Goal: Use online tool/utility: Utilize a website feature to perform a specific function

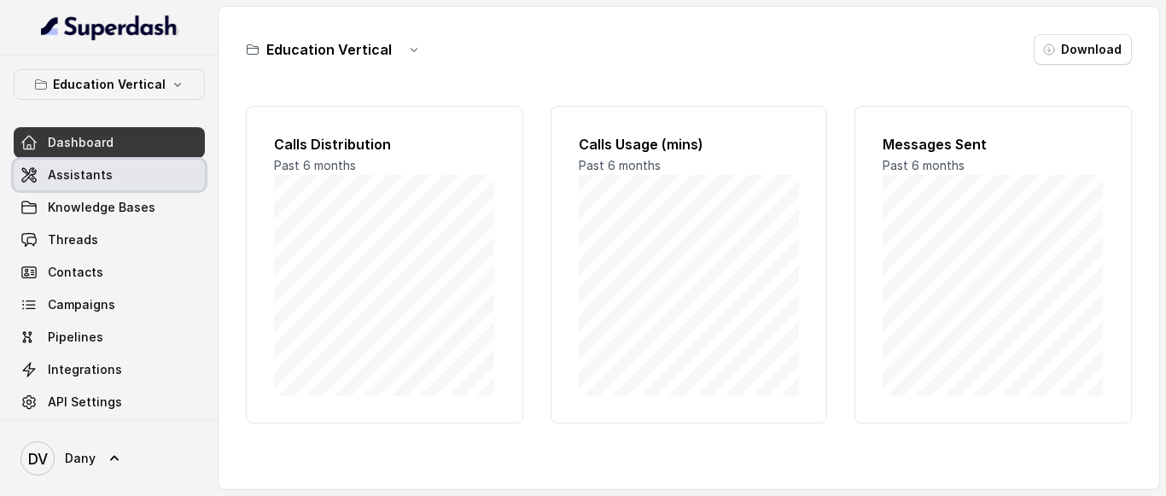
click at [91, 181] on span "Assistants" at bounding box center [80, 174] width 65 height 17
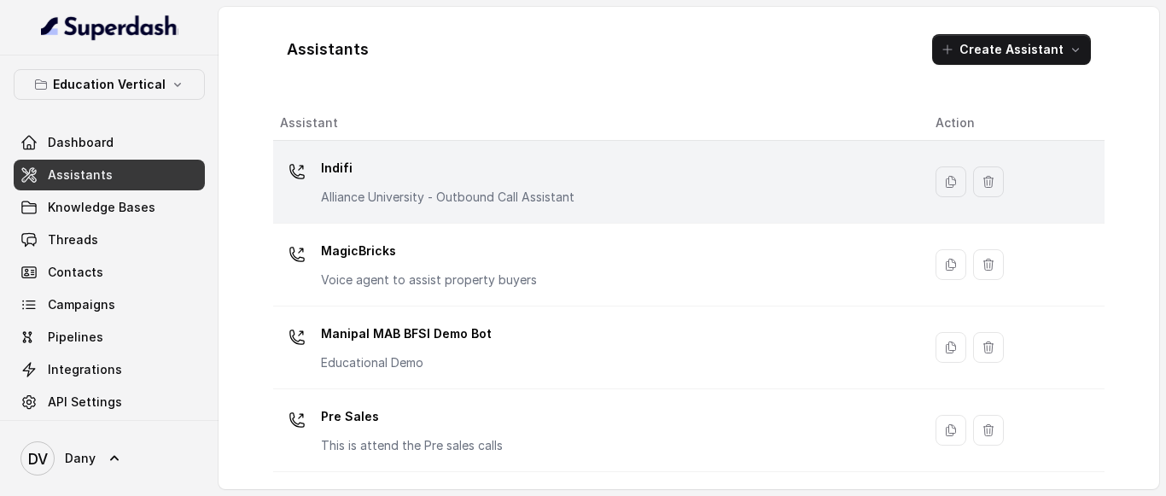
click at [352, 184] on div "Indifi Alliance University - Outbound Call Assistant" at bounding box center [447, 179] width 253 height 51
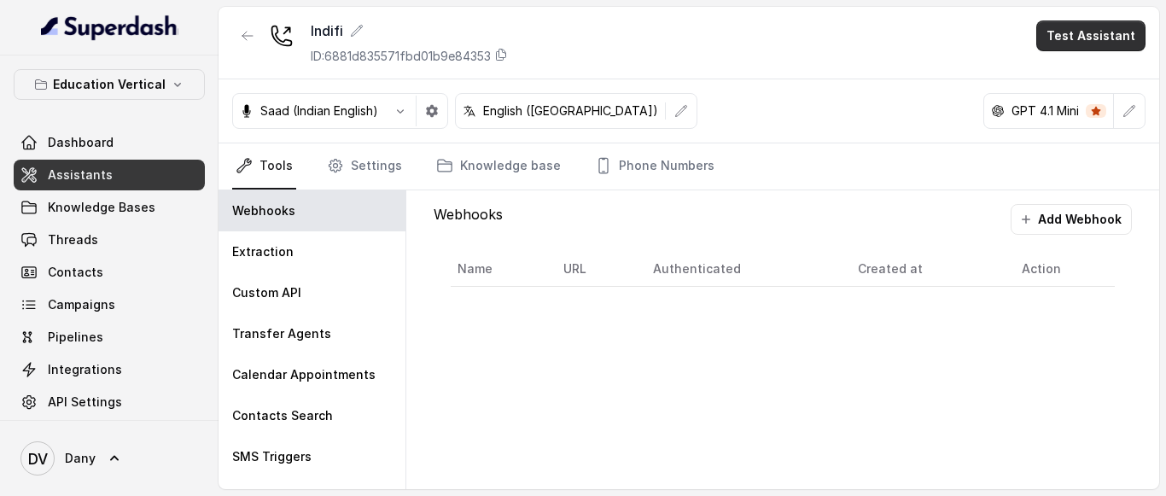
click at [1085, 39] on button "Test Assistant" at bounding box center [1090, 35] width 109 height 31
click at [1075, 68] on button "Phone Call" at bounding box center [1094, 76] width 108 height 31
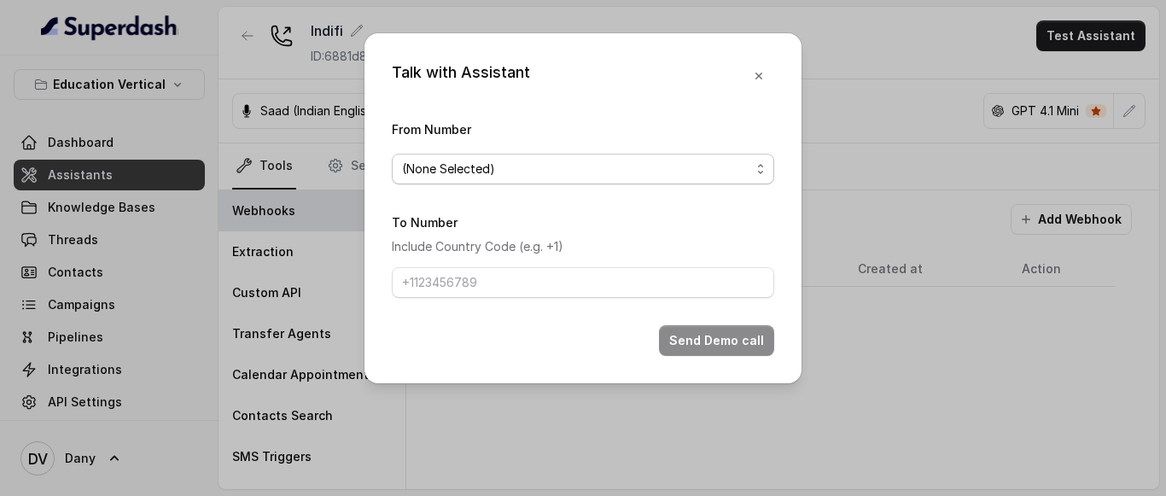
click at [505, 160] on span "(None Selected)" at bounding box center [576, 169] width 348 height 20
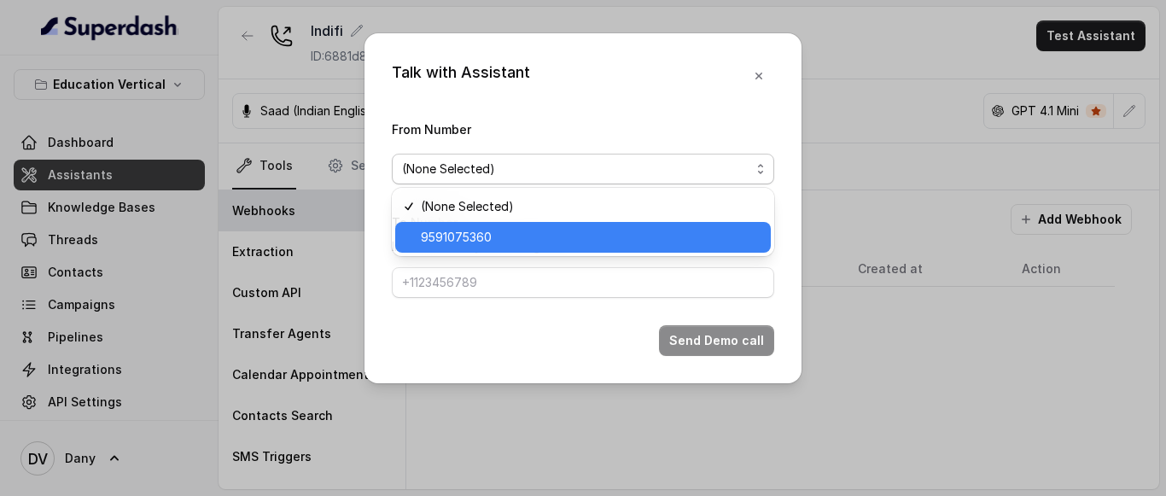
click at [444, 236] on span "9591075360" at bounding box center [591, 237] width 340 height 20
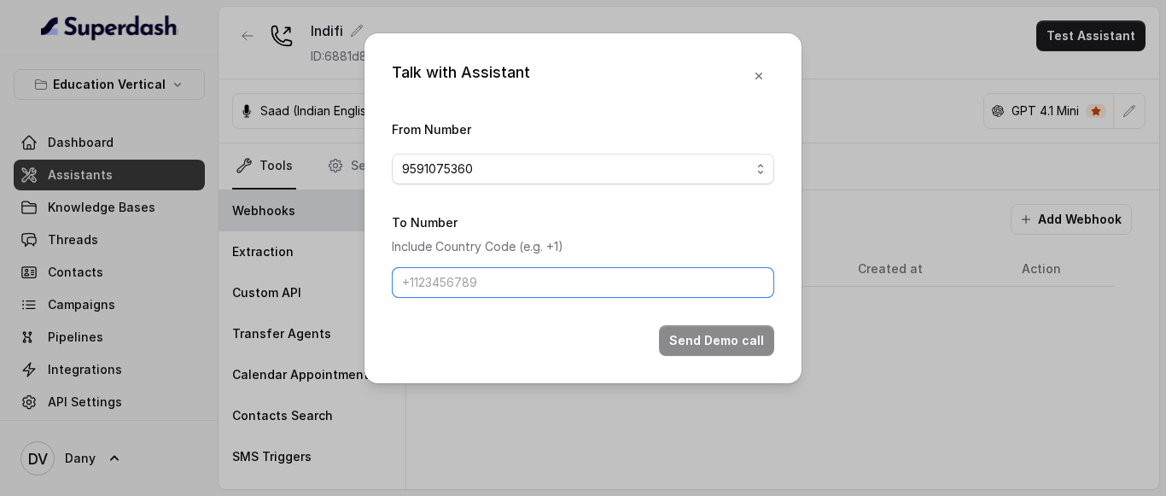
click at [480, 290] on input "To Number" at bounding box center [583, 282] width 382 height 31
type input "[PHONE_NUMBER]"
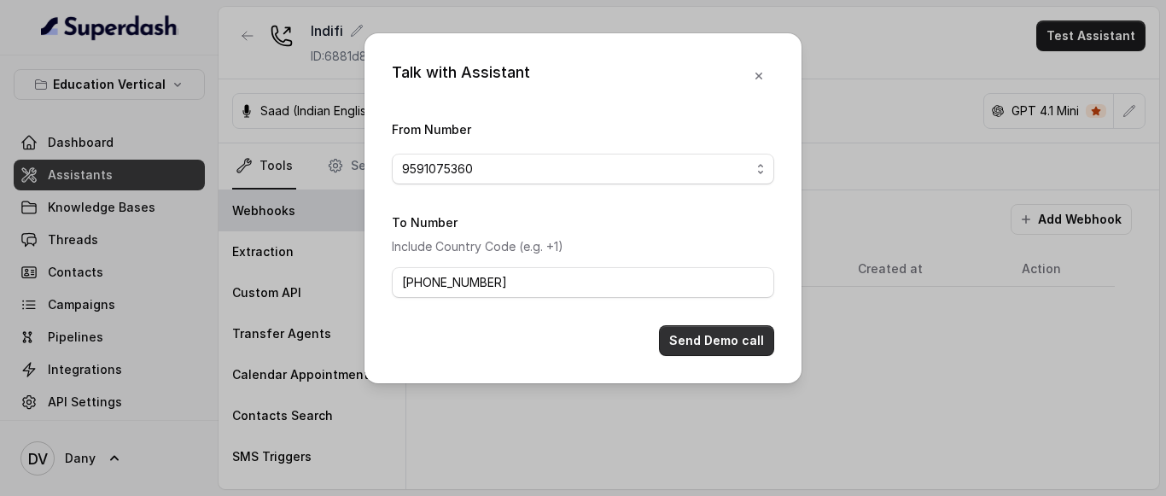
click at [707, 346] on button "Send Demo call" at bounding box center [716, 340] width 115 height 31
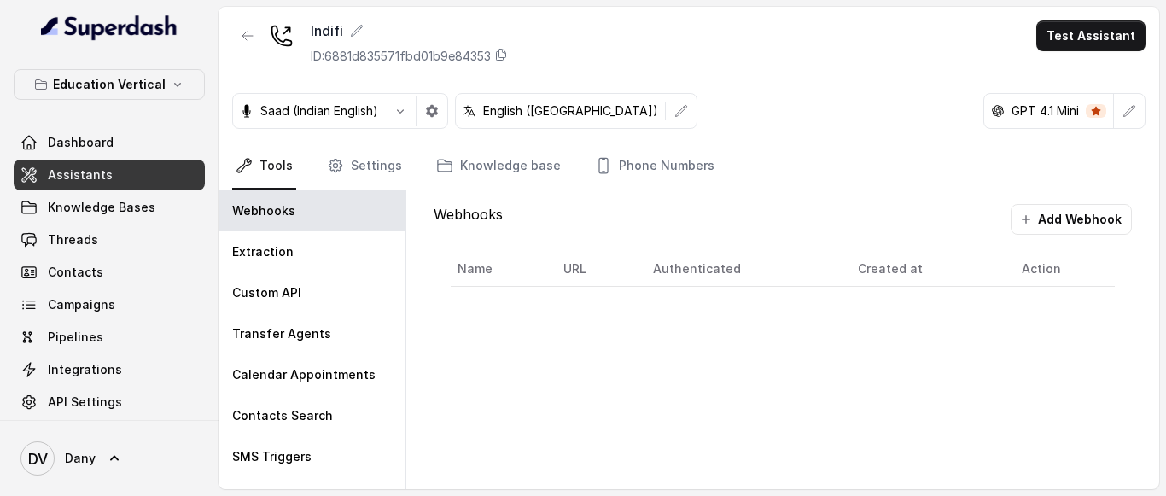
click at [470, 274] on th "Name" at bounding box center [500, 269] width 99 height 35
